Goal: Subscribe to service/newsletter: Subscribe to service/newsletter

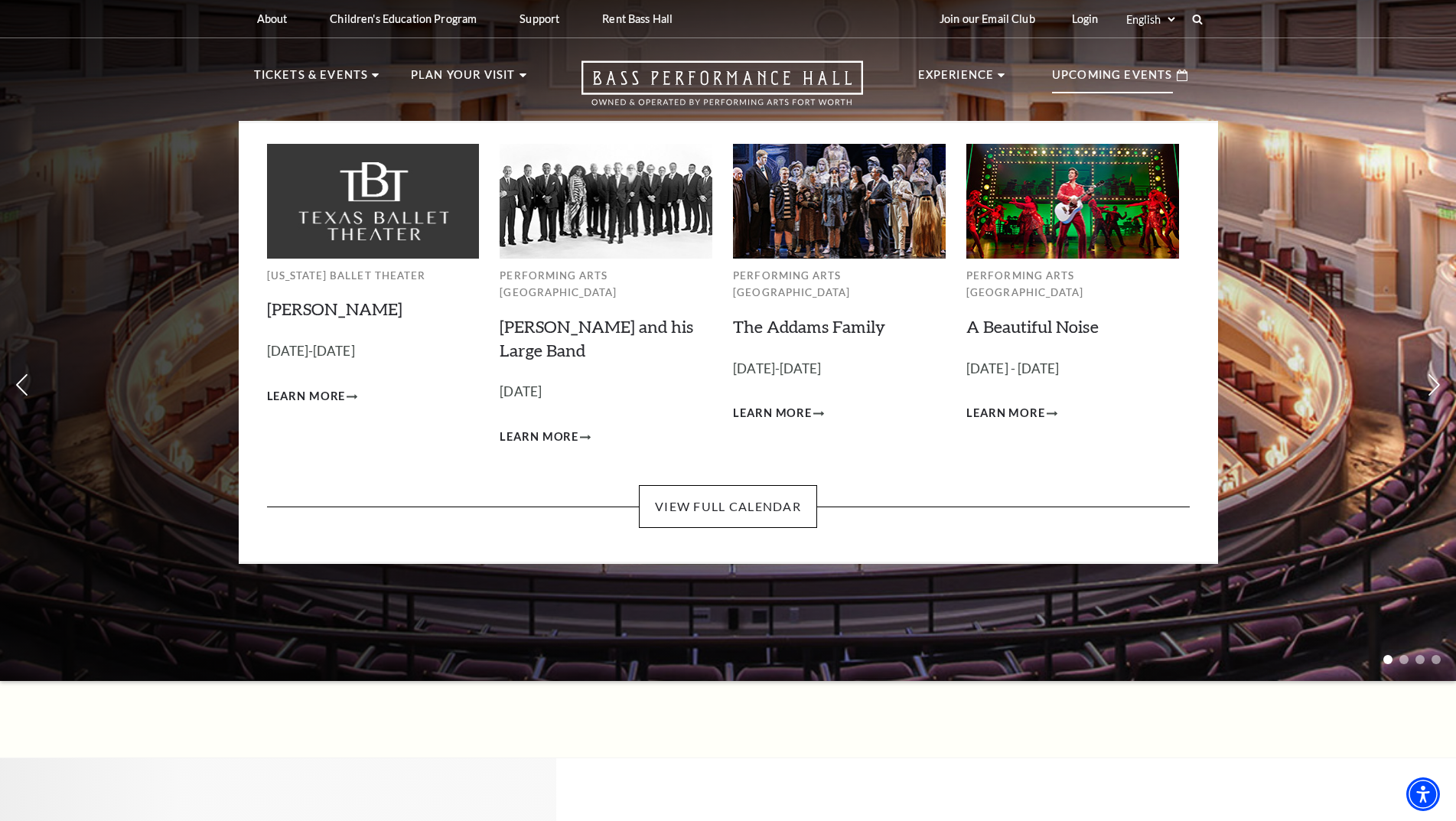
click at [1132, 81] on p "Upcoming Events" at bounding box center [1112, 80] width 121 height 27
click at [719, 502] on link "View Full Calendar" at bounding box center [728, 506] width 179 height 43
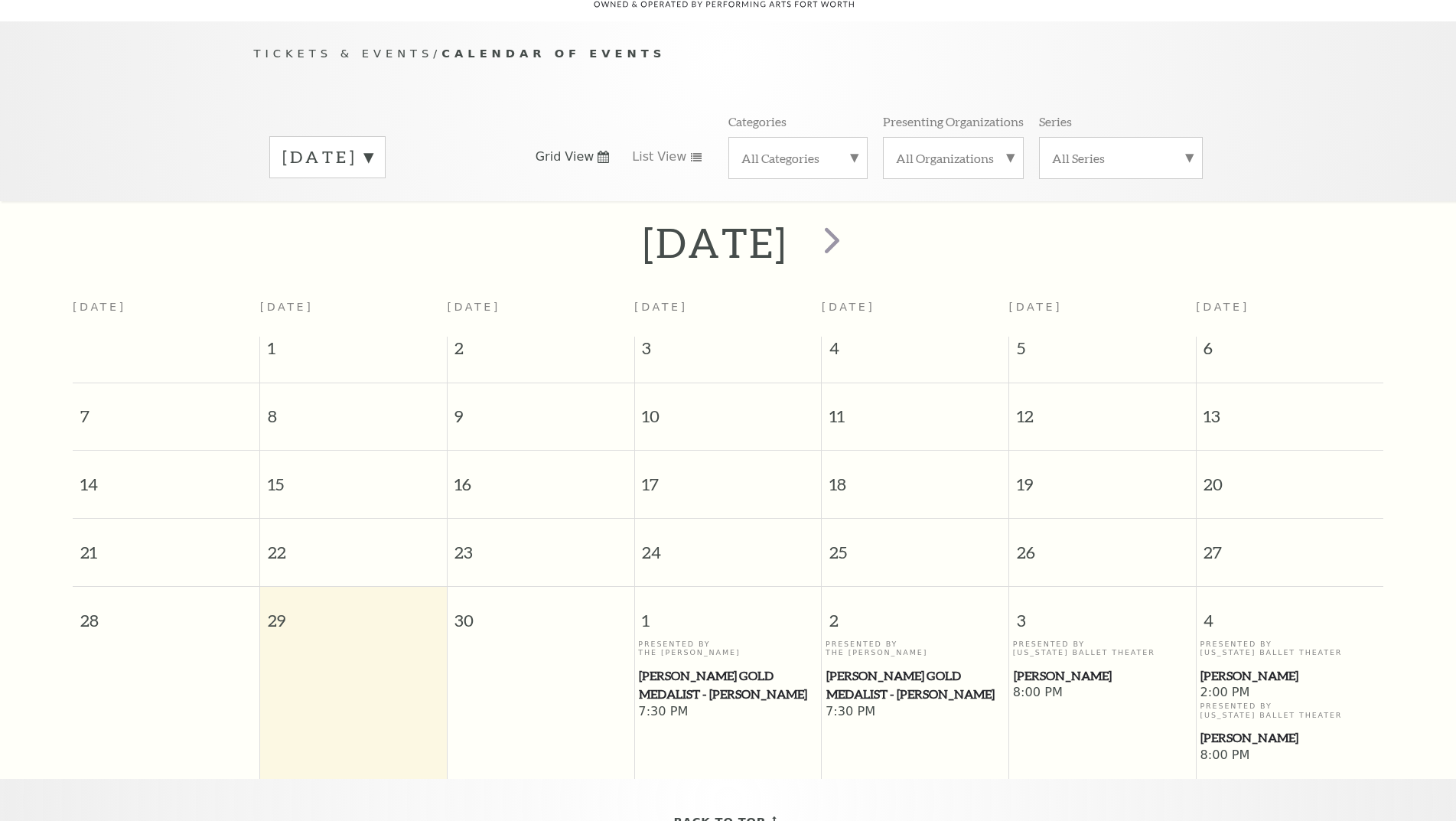
scroll to position [135, 0]
click at [854, 221] on span "next" at bounding box center [832, 237] width 44 height 43
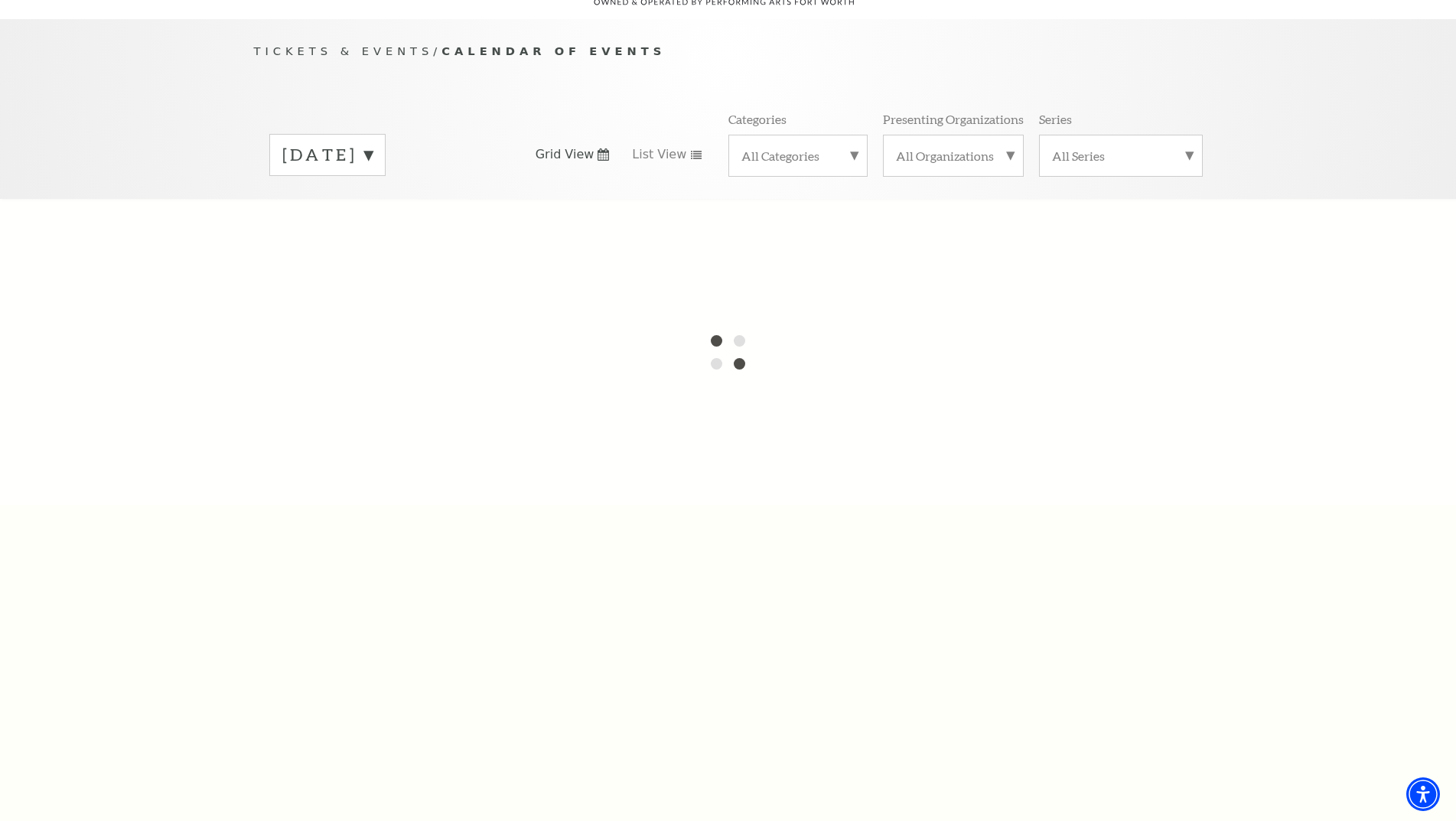
click at [373, 143] on label "September 2025" at bounding box center [327, 155] width 91 height 24
click at [379, 465] on div at bounding box center [728, 352] width 1456 height 306
click at [373, 497] on label "August 2026" at bounding box center [327, 514] width 91 height 33
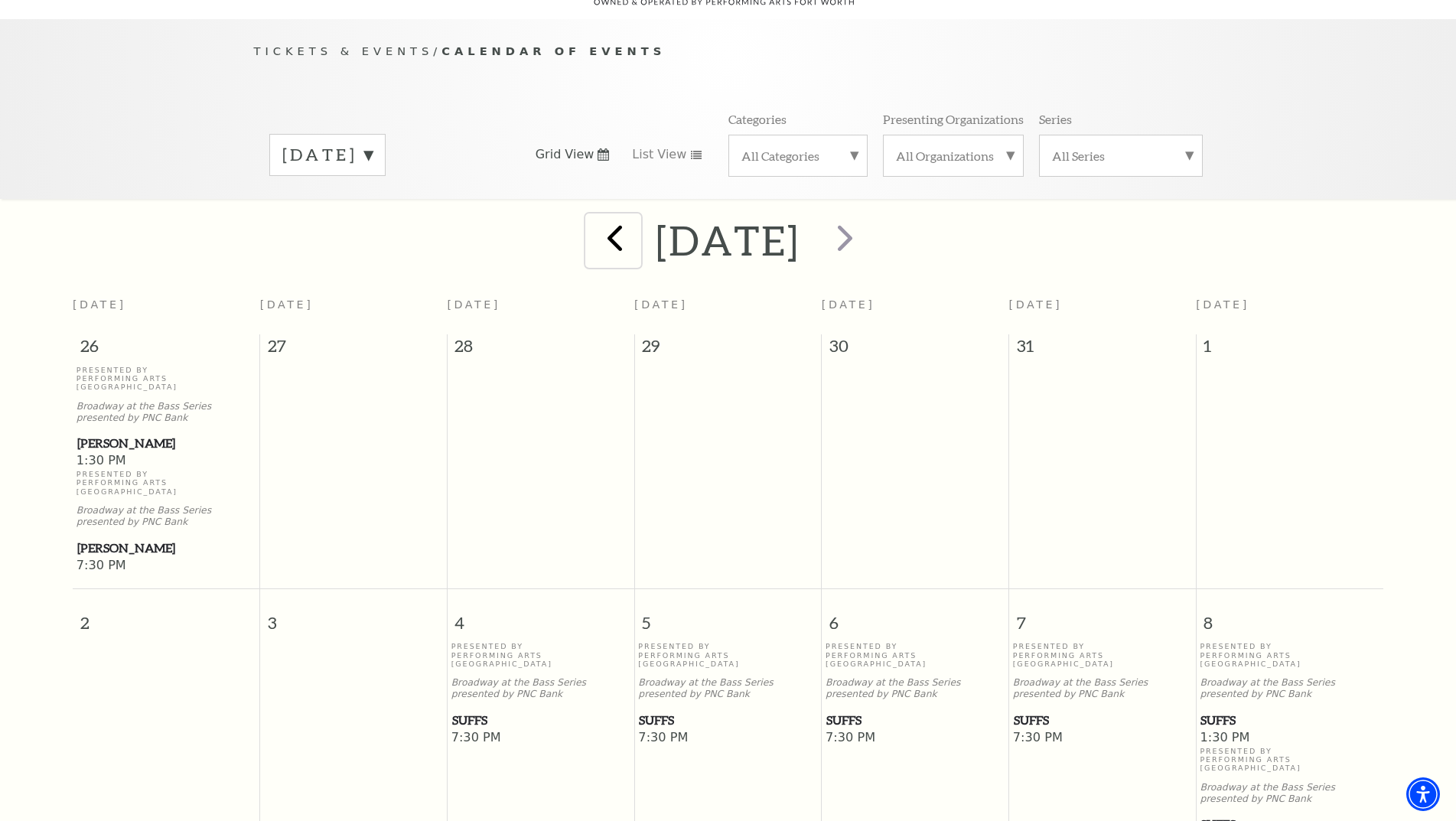
click at [593, 220] on span "prev" at bounding box center [615, 237] width 44 height 43
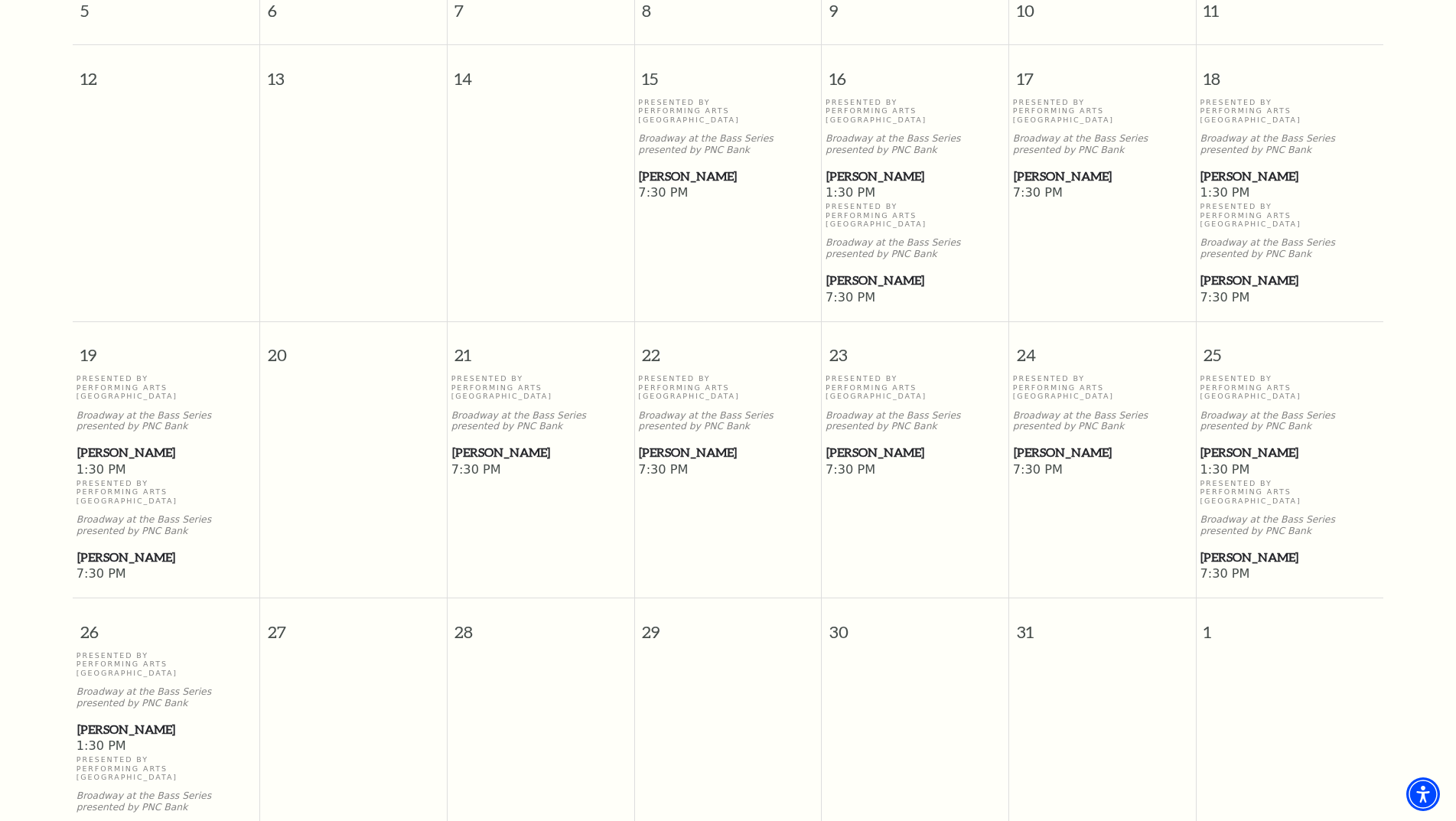
scroll to position [671, 0]
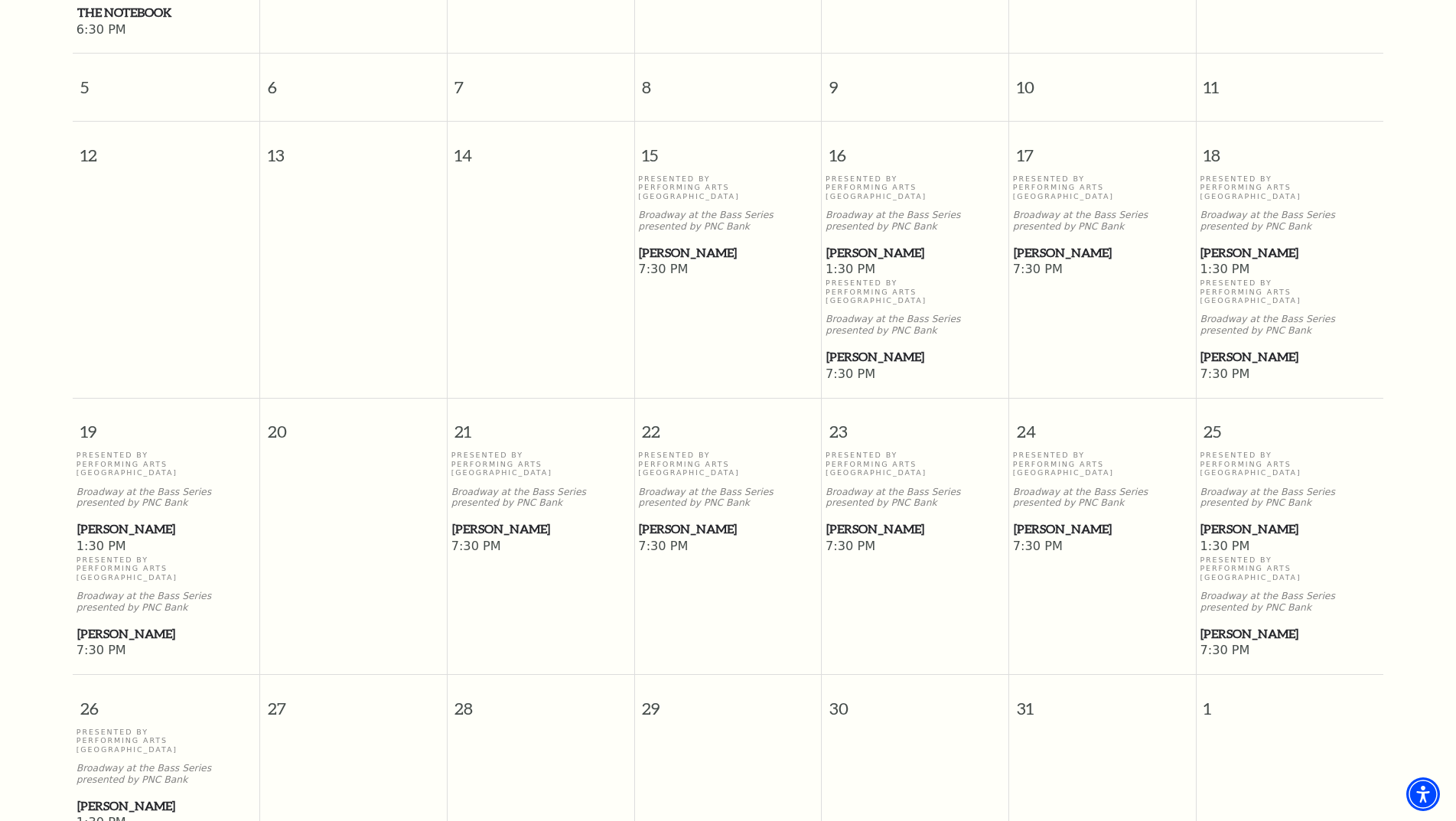
click at [675, 519] on span "[PERSON_NAME]" at bounding box center [728, 528] width 178 height 19
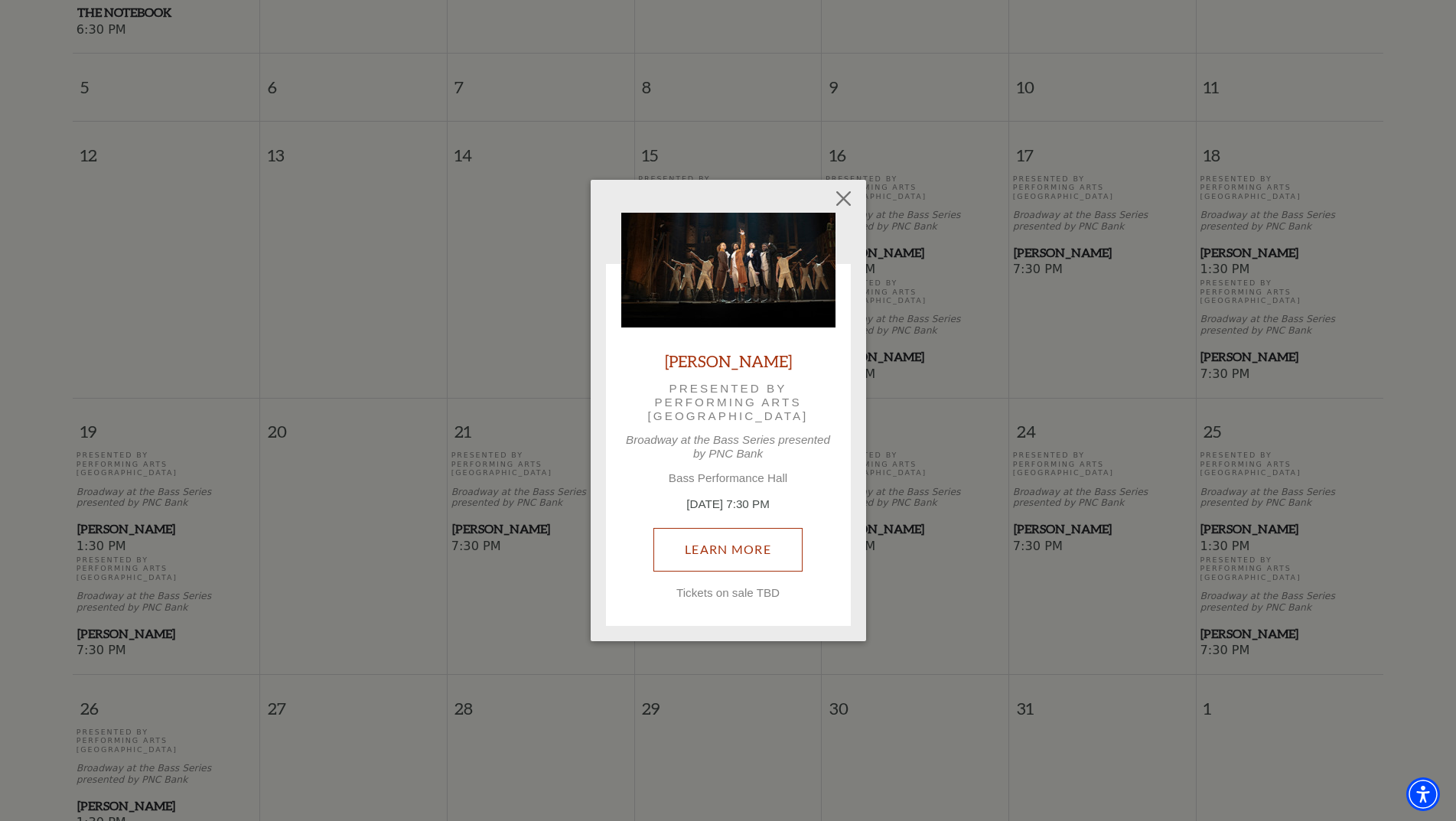
click at [724, 545] on link "Learn More" at bounding box center [728, 548] width 150 height 43
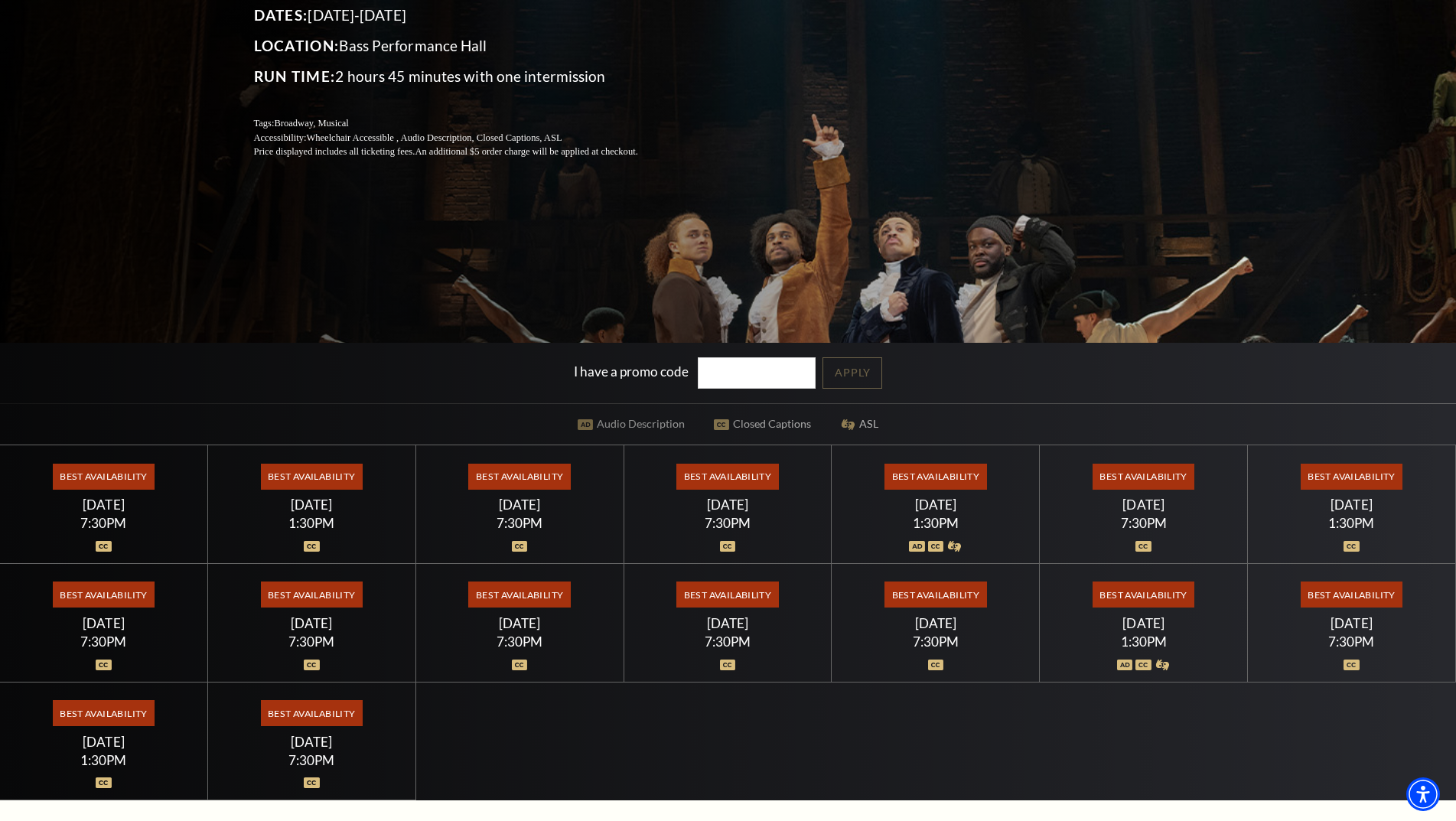
scroll to position [306, 0]
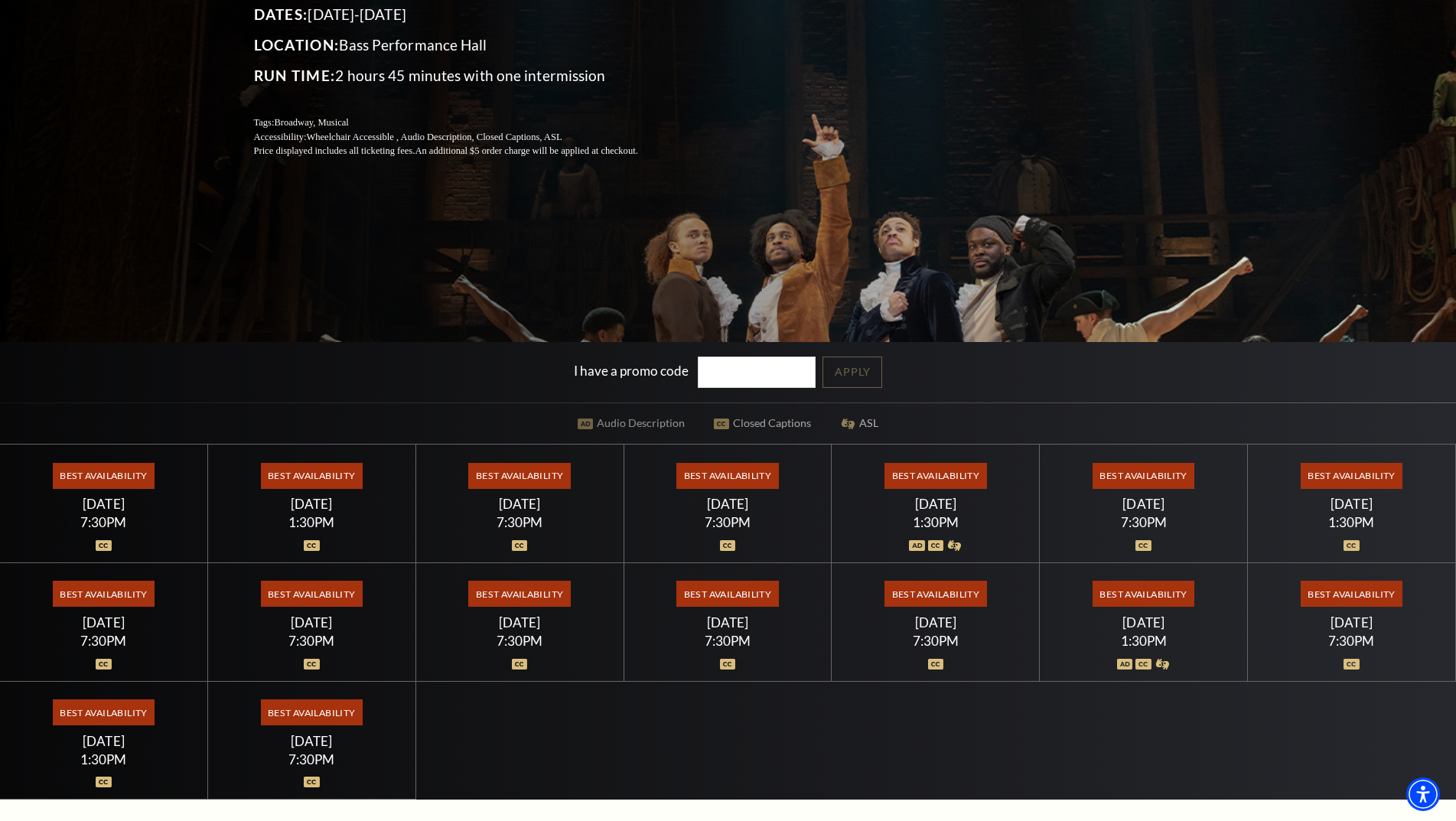
click at [720, 593] on span "Best Availability" at bounding box center [727, 594] width 102 height 26
click at [734, 590] on span "Best Availability" at bounding box center [727, 594] width 102 height 26
click at [1131, 478] on span "Best Availability" at bounding box center [1143, 476] width 102 height 26
click at [940, 487] on span "Best Availability" at bounding box center [936, 476] width 102 height 26
click at [942, 523] on div "1:30PM" at bounding box center [936, 522] width 170 height 13
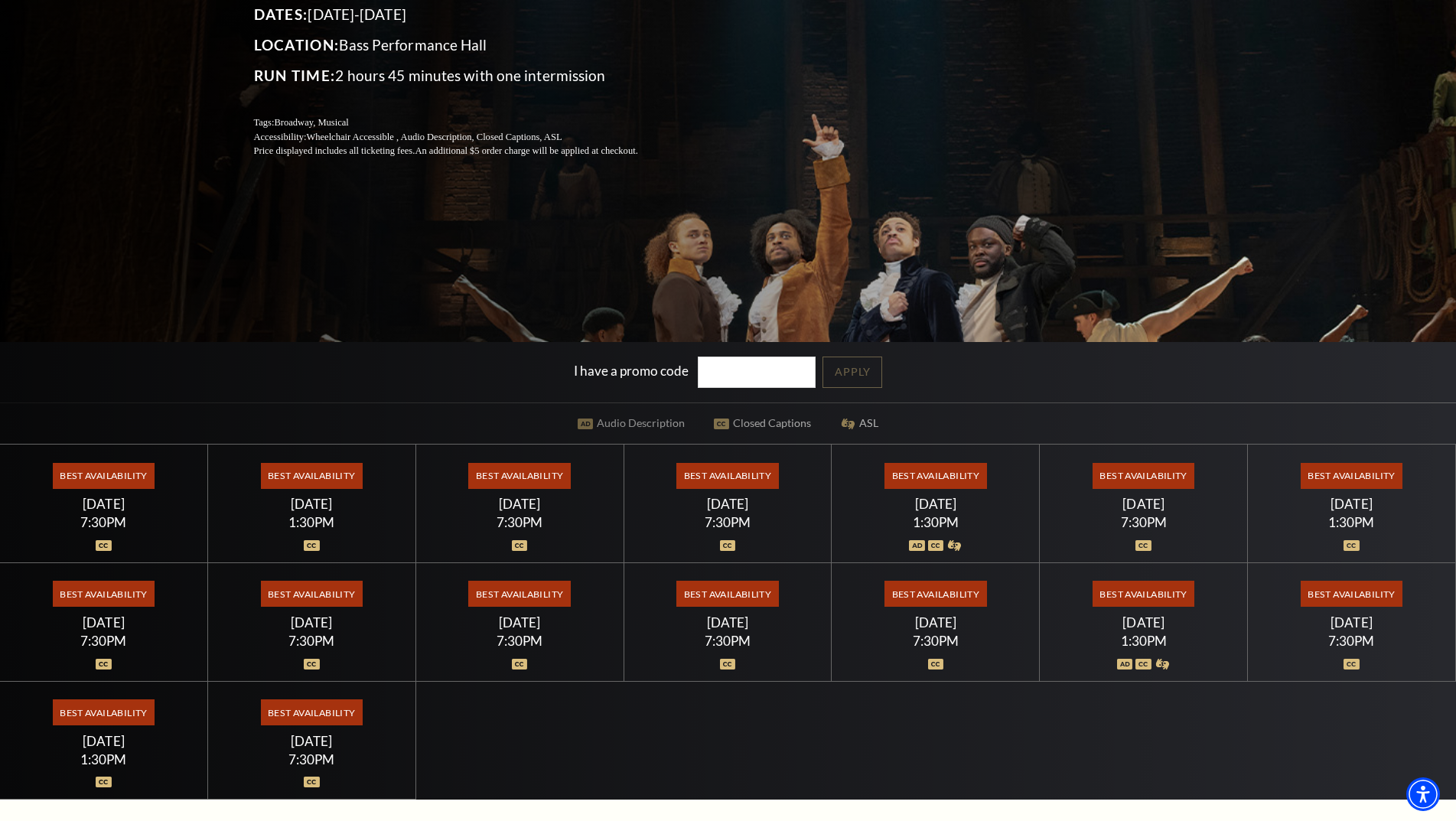
click at [840, 523] on div "Best Availability Saturday July 18 1:30PM" at bounding box center [936, 503] width 209 height 119
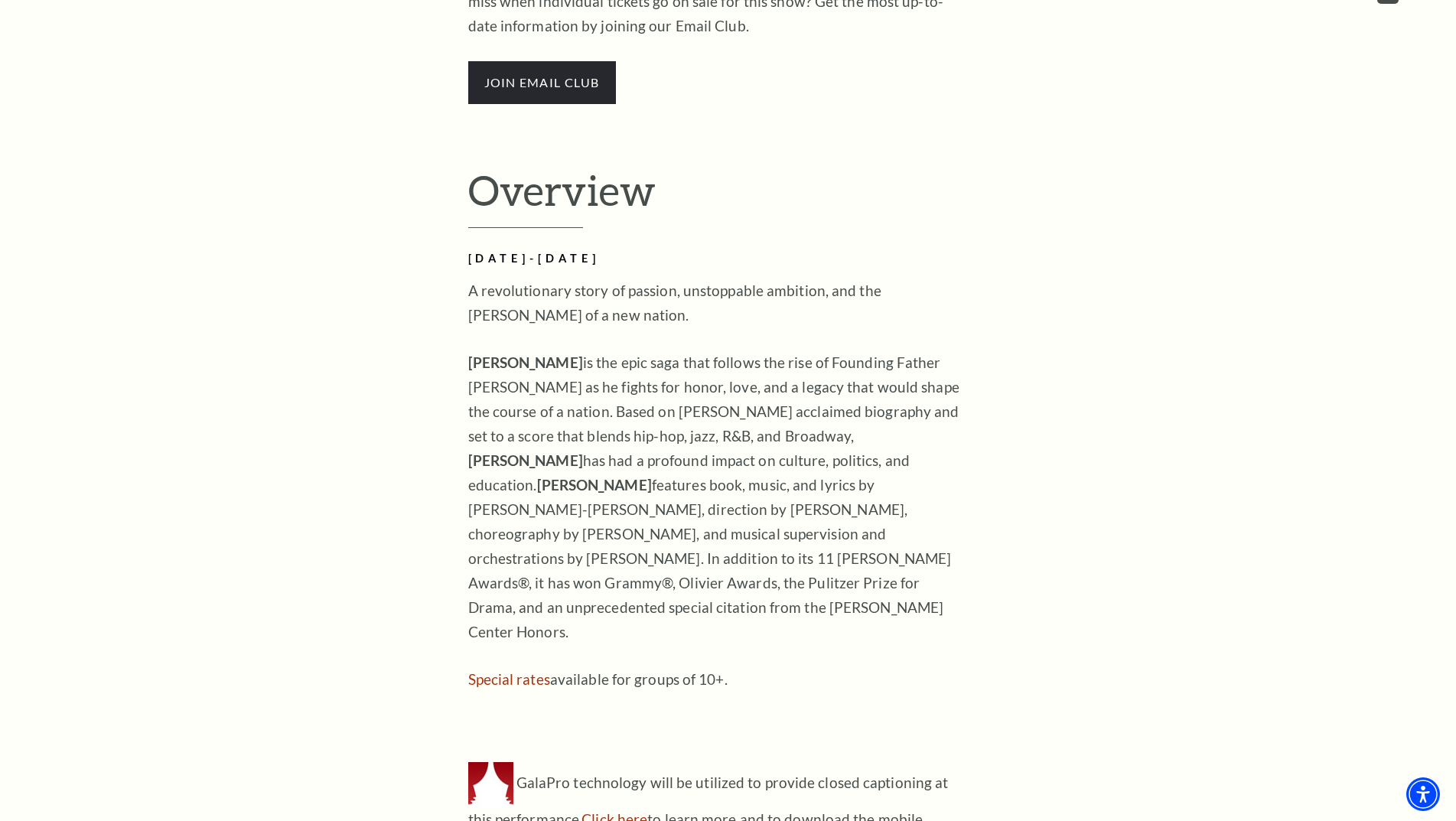
scroll to position [1071, 0]
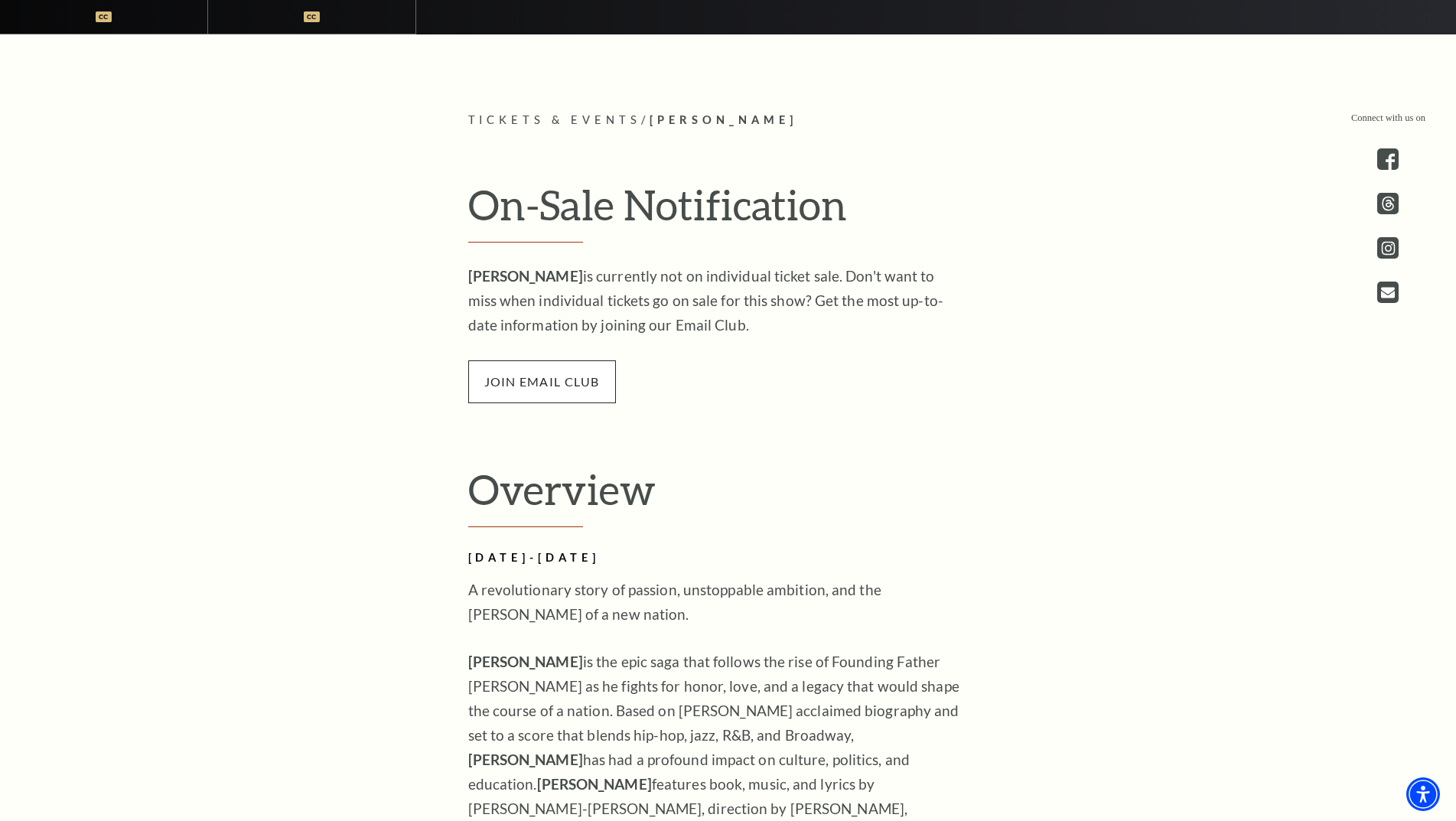
click at [541, 382] on span "join email club" at bounding box center [542, 382] width 148 height 43
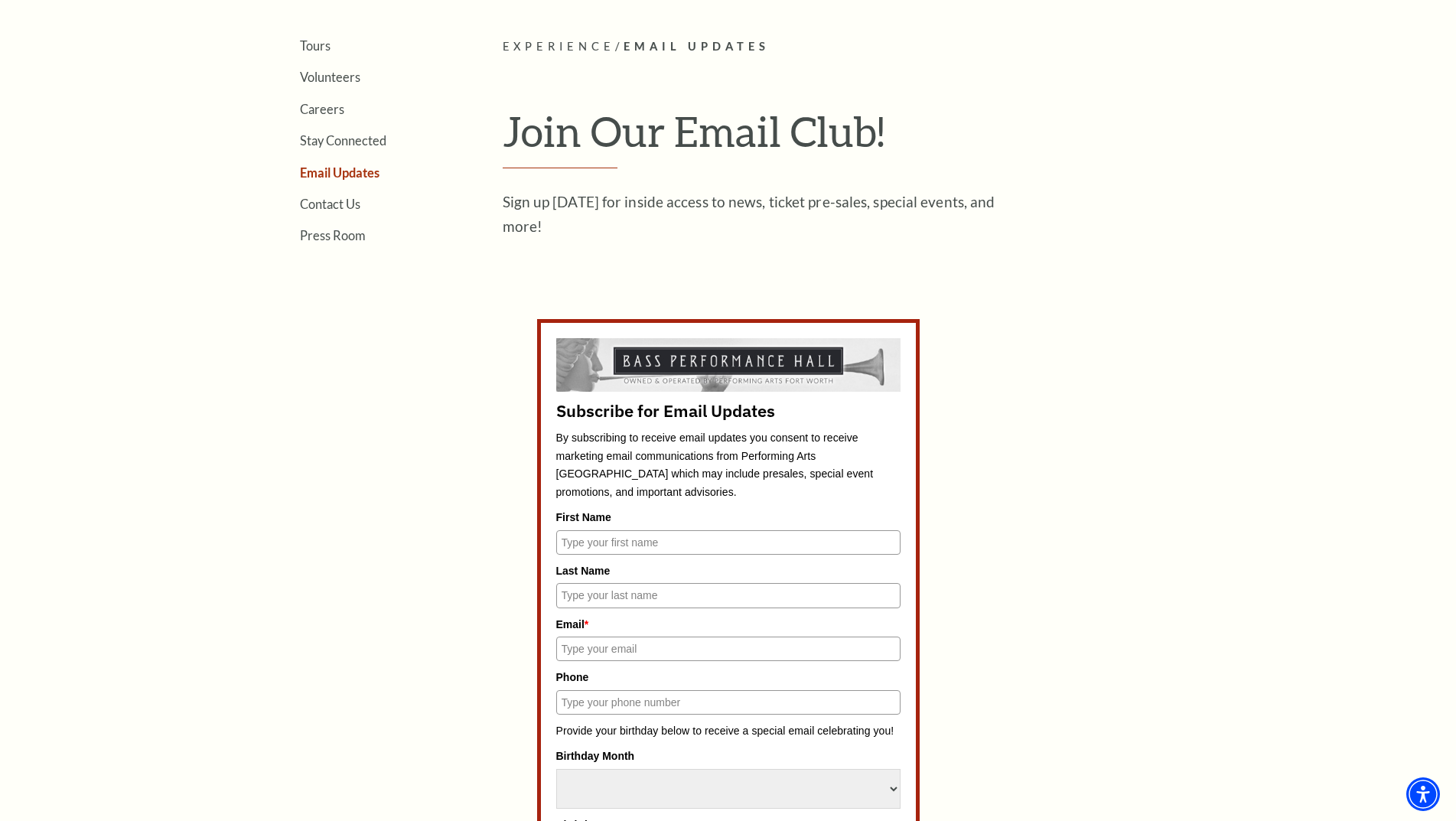
scroll to position [536, 0]
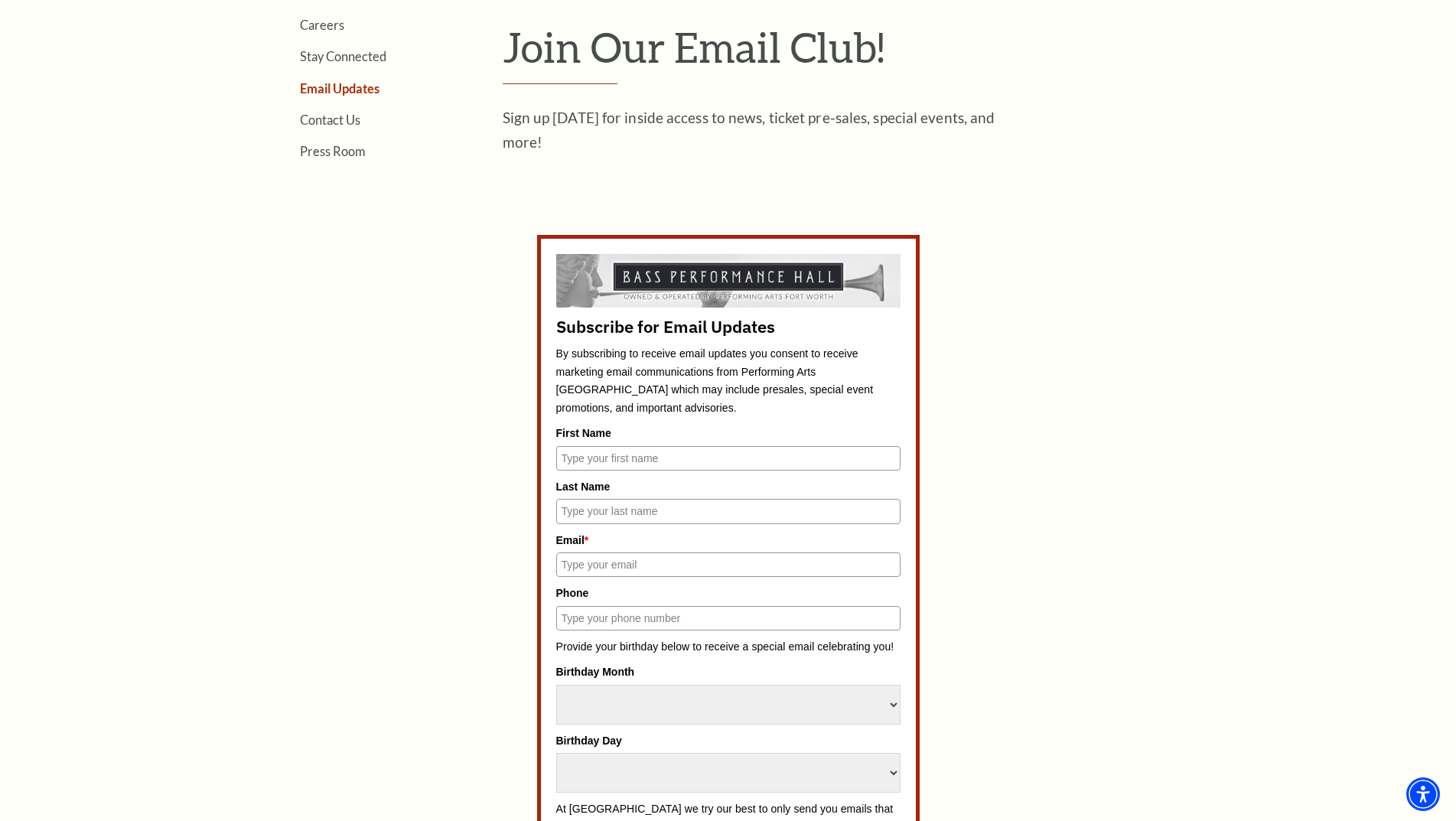
drag, startPoint x: 597, startPoint y: 454, endPoint x: 648, endPoint y: 470, distance: 53.5
click at [599, 455] on input "First Name" at bounding box center [729, 458] width 345 height 24
type input "grant"
click at [611, 513] on input "Last Name" at bounding box center [729, 510] width 345 height 24
type input "[PERSON_NAME]"
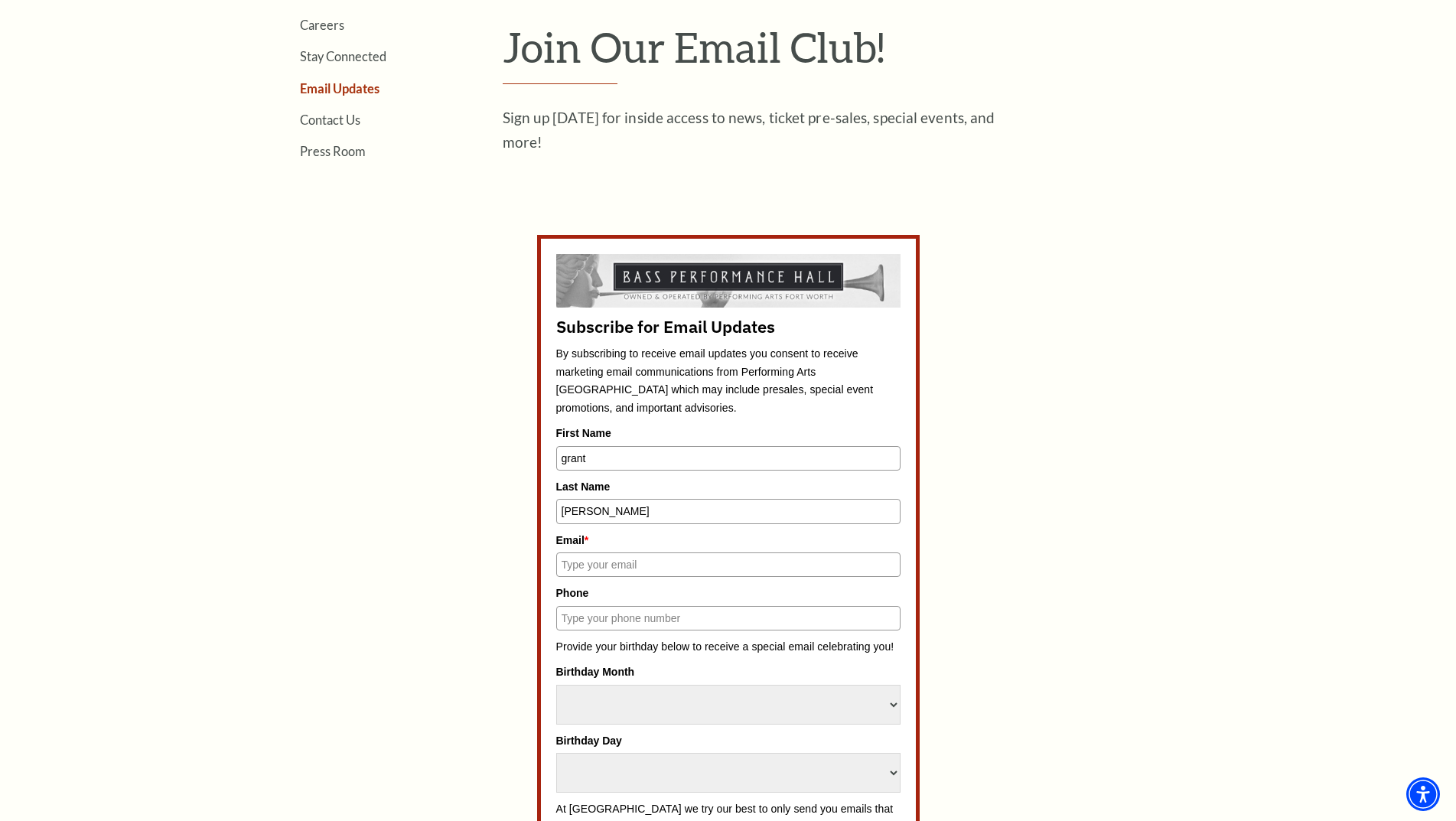
click at [601, 566] on input "Email *" at bounding box center [729, 564] width 345 height 24
type input "[EMAIL_ADDRESS][DOMAIN_NAME]"
drag, startPoint x: 596, startPoint y: 616, endPoint x: 631, endPoint y: 628, distance: 37.0
click at [600, 621] on input "Phone" at bounding box center [729, 617] width 345 height 24
type input "8177735268"
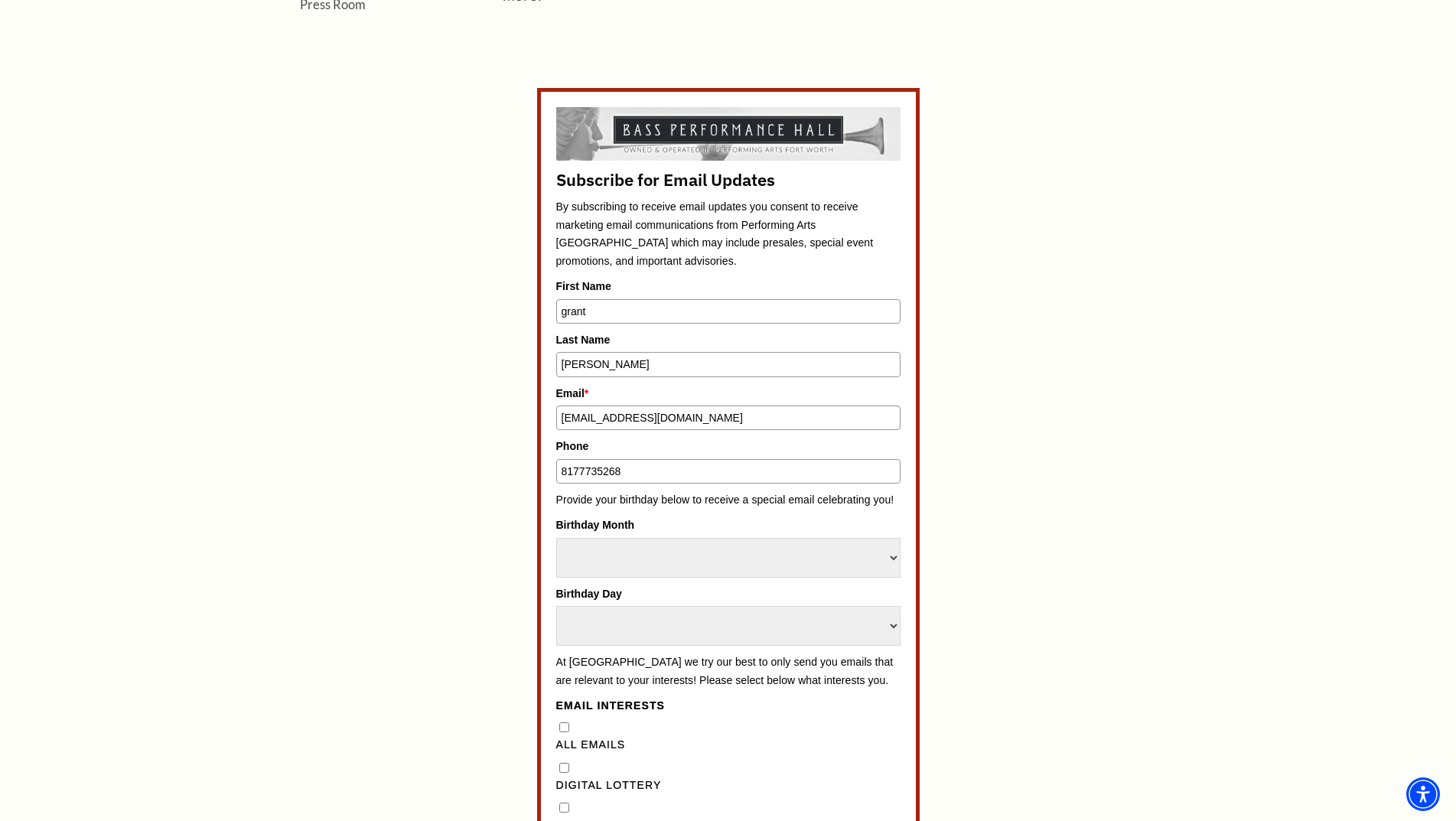
scroll to position [689, 0]
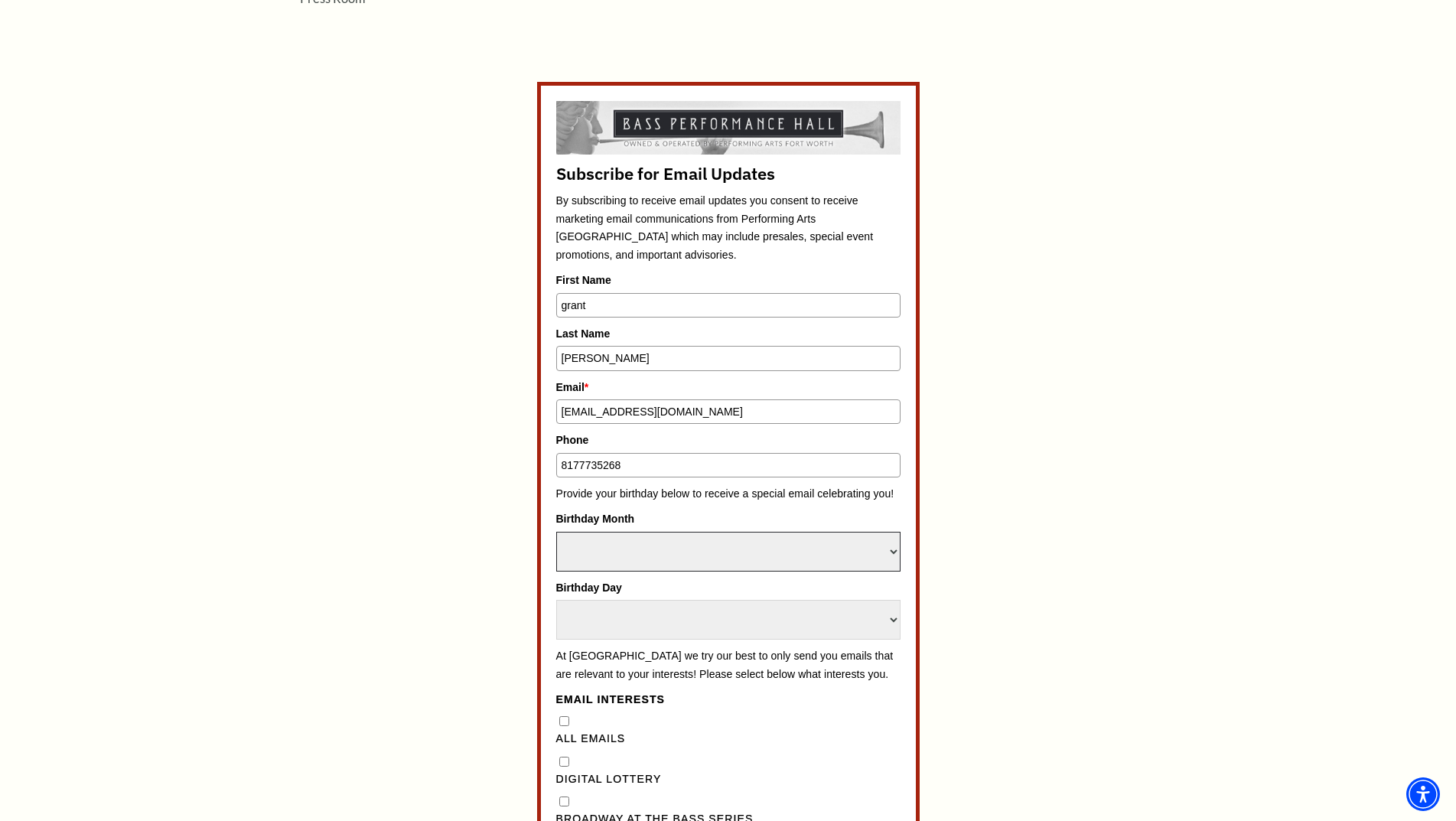
click at [890, 554] on select "Select Month January February March April May June July August September Octobe…" at bounding box center [729, 552] width 345 height 40
select select "March"
click at [557, 532] on select "Select Month January February March April May June July August September Octobe…" at bounding box center [729, 552] width 345 height 40
click at [896, 623] on select "Select Day 1 2 3 4 5 6 7 8 9 10 11 12 13 14 15 16 17 18 19 20 21 22 23 24" at bounding box center [729, 620] width 345 height 40
select select "27"
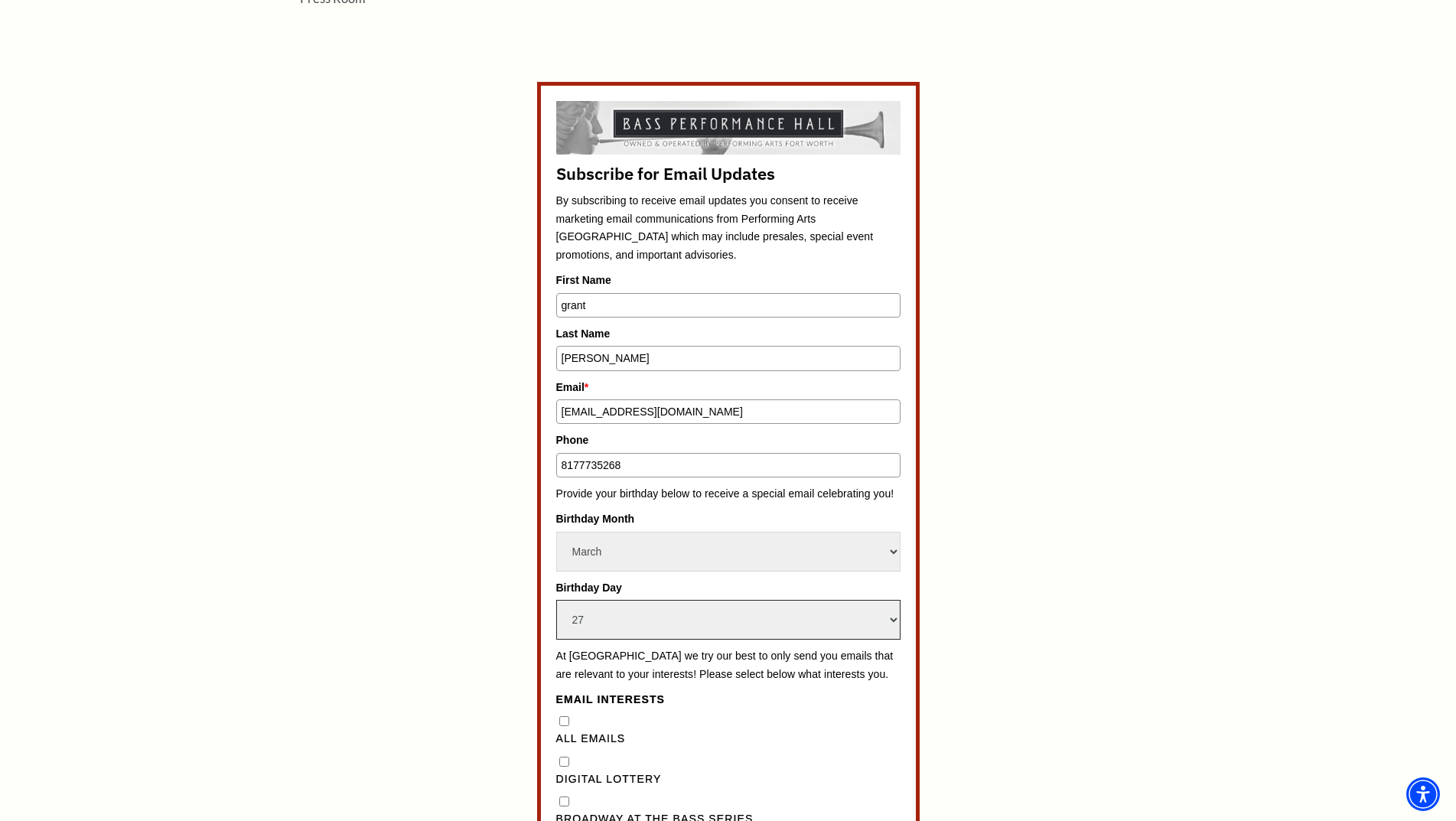
click at [557, 600] on select "Select Day 1 2 3 4 5 6 7 8 9 10 11 12 13 14 15 16 17 18 19 20 21 22 23 24" at bounding box center [729, 620] width 345 height 40
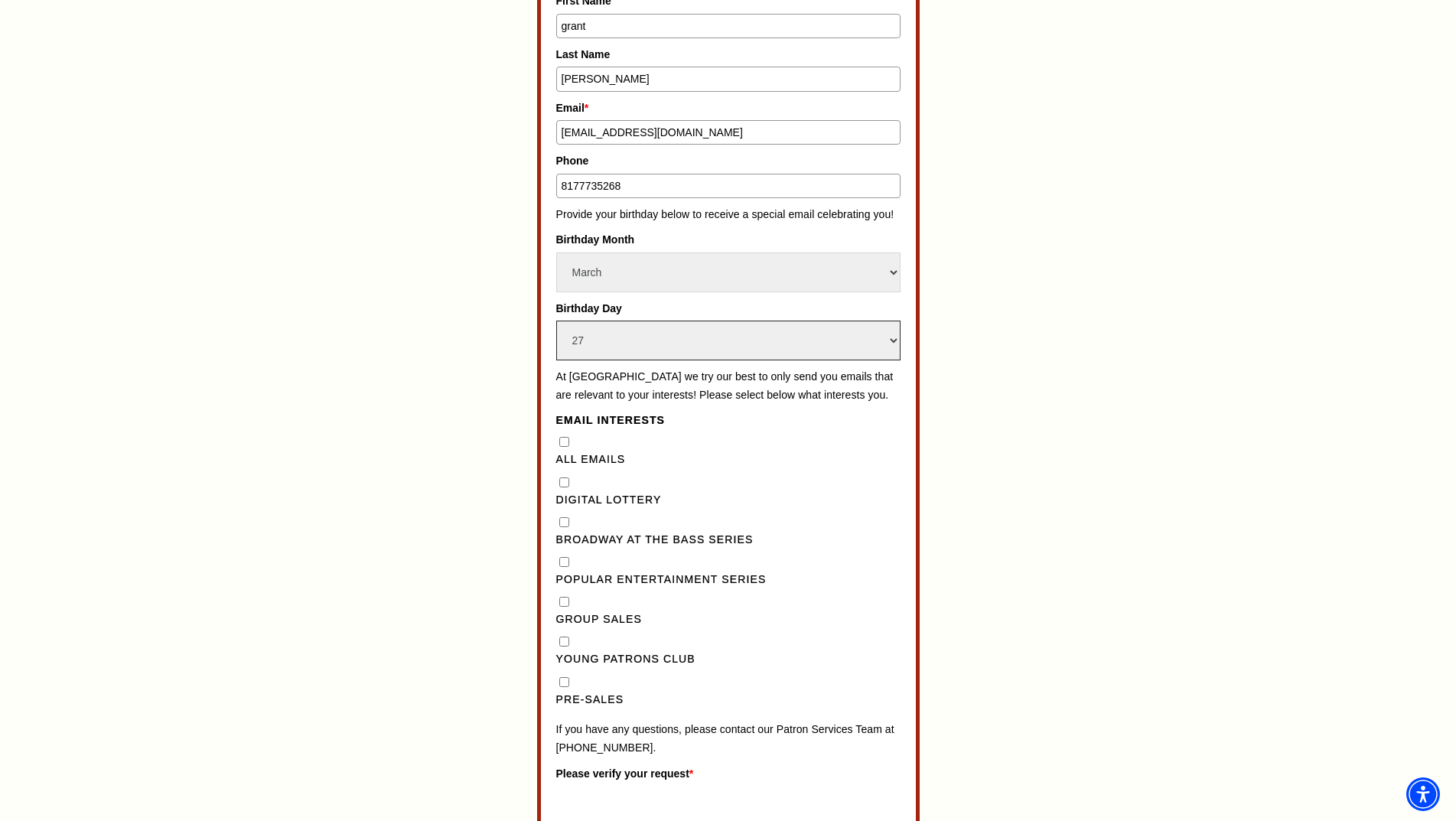
scroll to position [994, 0]
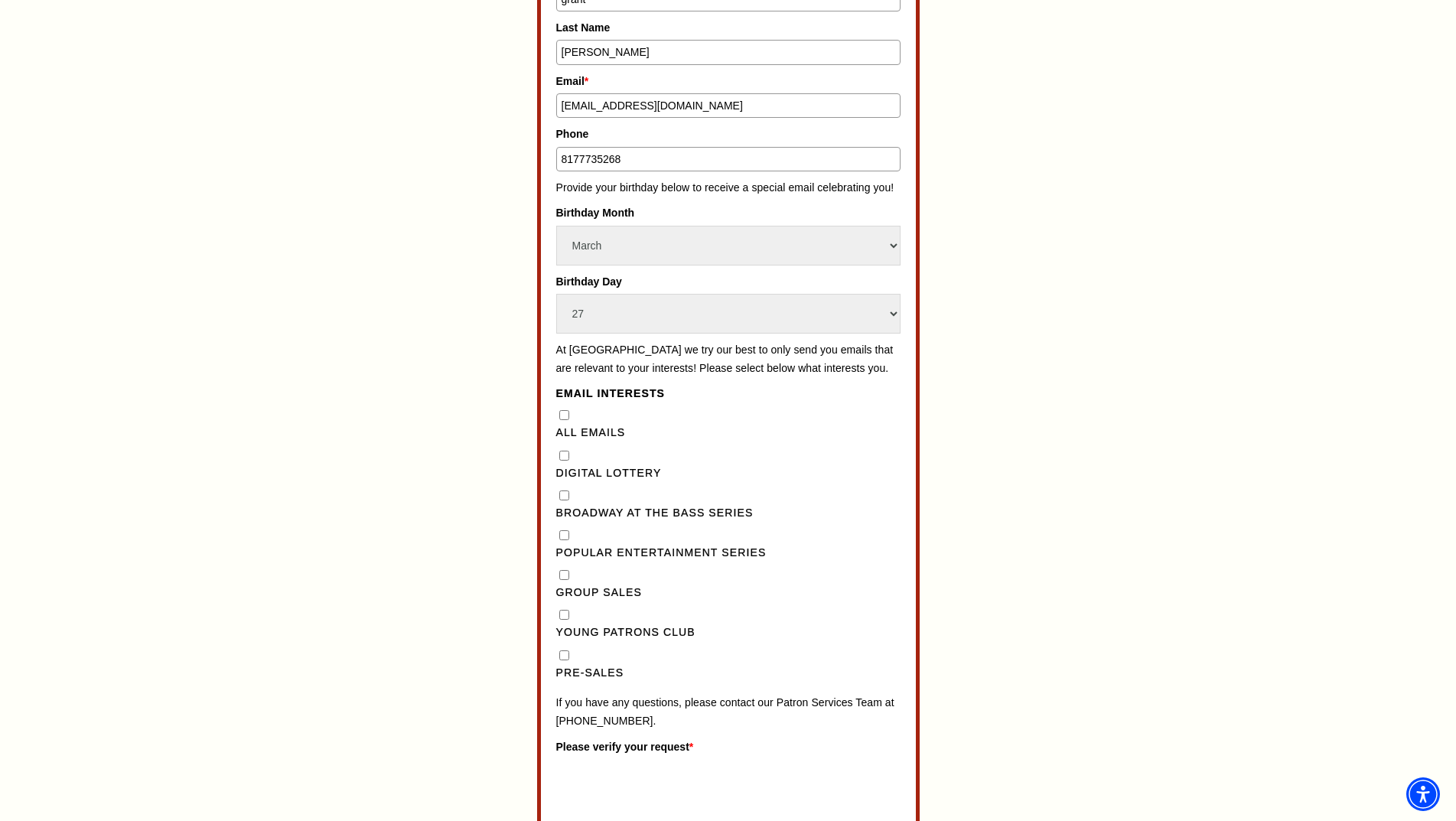
click at [566, 500] on Series"] "Broadway at the Bass Series" at bounding box center [564, 495] width 10 height 10
checkbox Series"] "true"
click at [564, 420] on Emails"] "All Emails" at bounding box center [564, 414] width 10 height 10
checkbox Emails"] "true"
click at [568, 540] on Series"] "Popular Entertainment Series" at bounding box center [564, 535] width 10 height 10
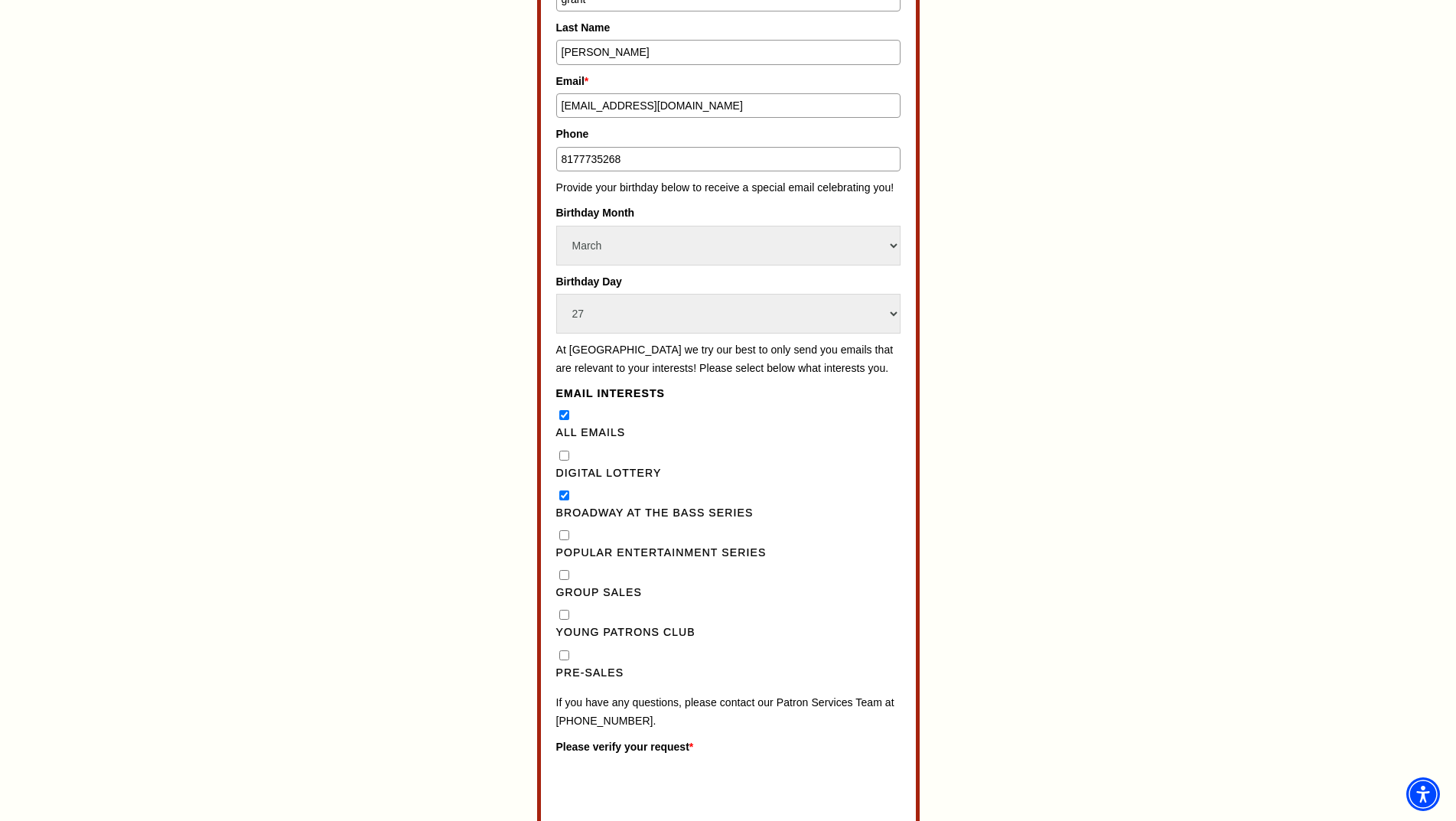
checkbox Series"] "true"
click at [568, 660] on input "Pre-Sales" at bounding box center [564, 654] width 10 height 10
checkbox input "true"
drag, startPoint x: 568, startPoint y: 632, endPoint x: 568, endPoint y: 616, distance: 16.0
click at [568, 620] on Club"] "Young Patrons Club" at bounding box center [564, 614] width 10 height 10
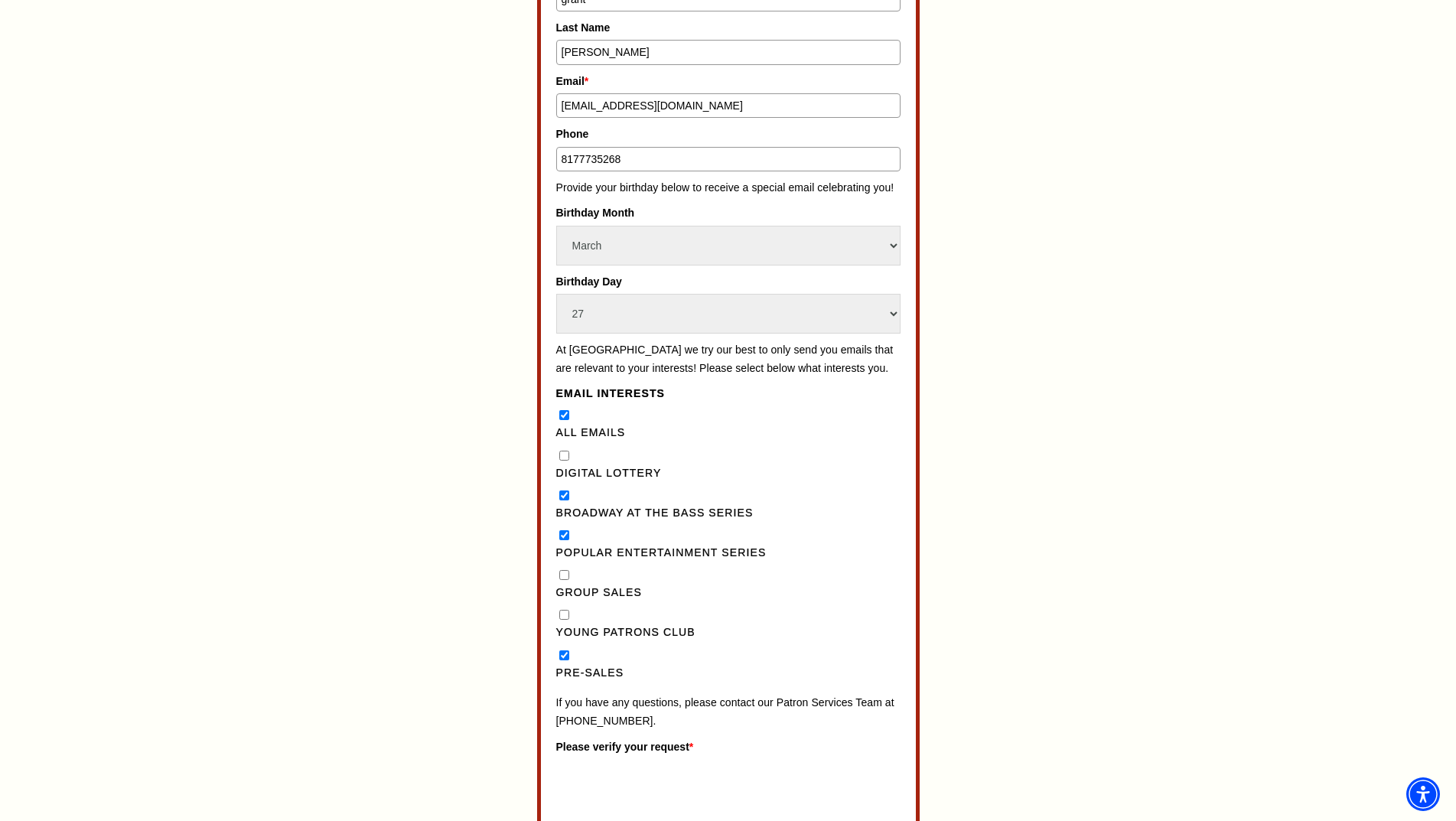
checkbox Club"] "true"
click at [567, 580] on Sales"] "Group Sales" at bounding box center [564, 575] width 10 height 10
checkbox Sales"] "true"
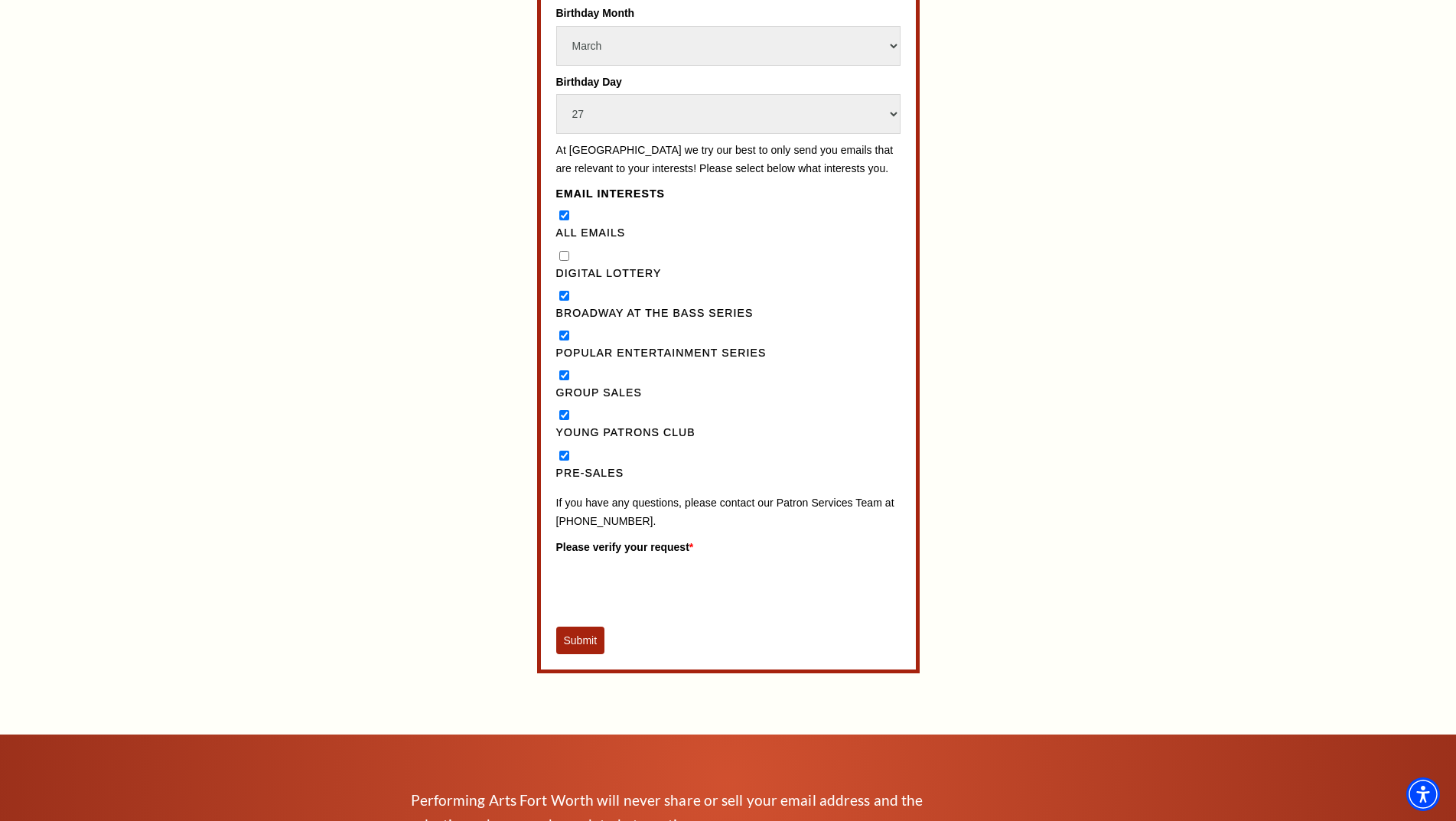
scroll to position [1223, 0]
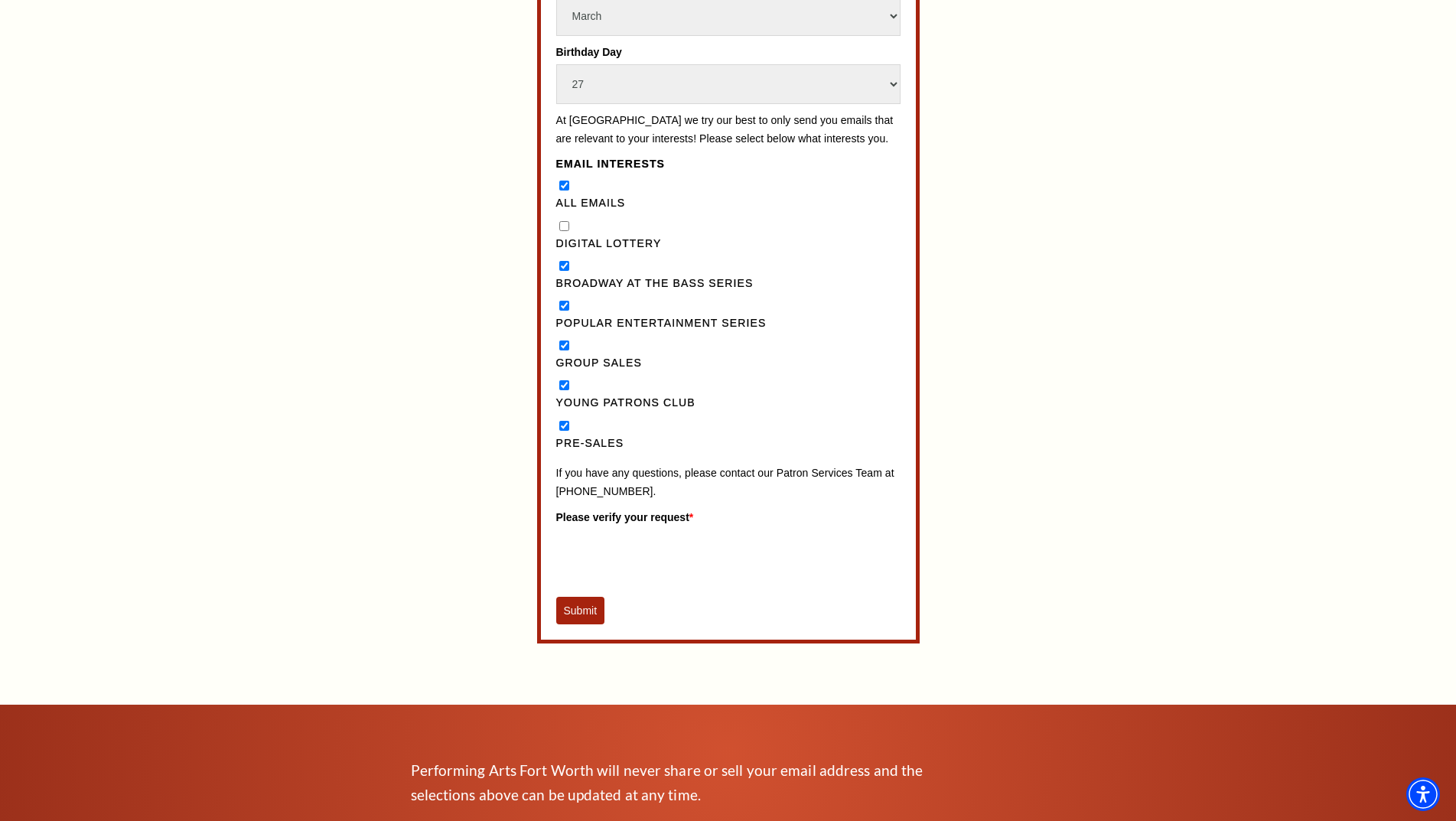
click at [578, 624] on button "Submit" at bounding box center [581, 610] width 49 height 27
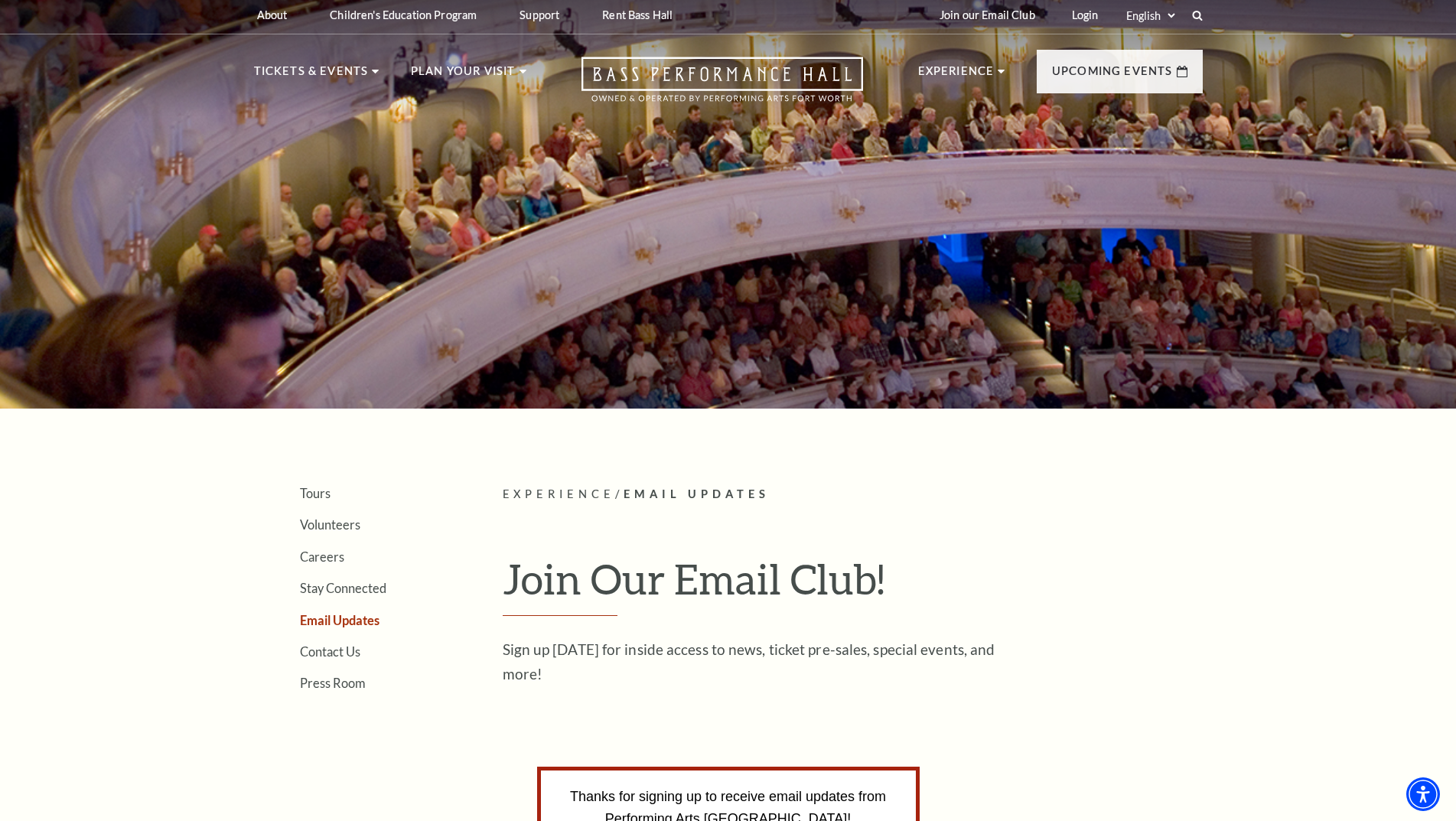
scroll to position [0, 0]
